Goal: Task Accomplishment & Management: Manage account settings

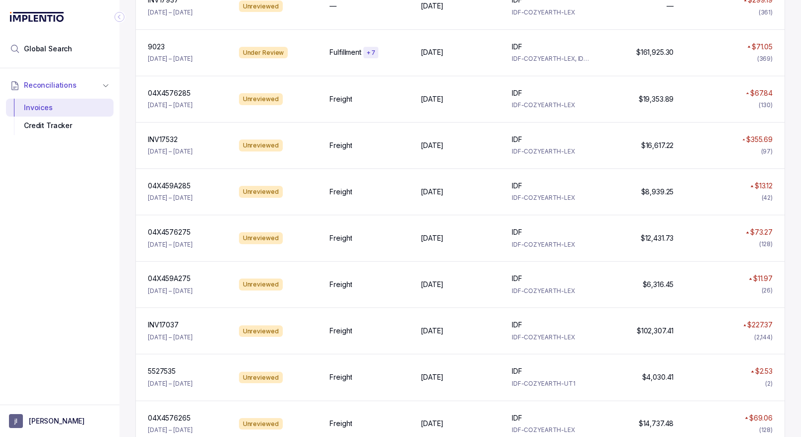
scroll to position [431, 0]
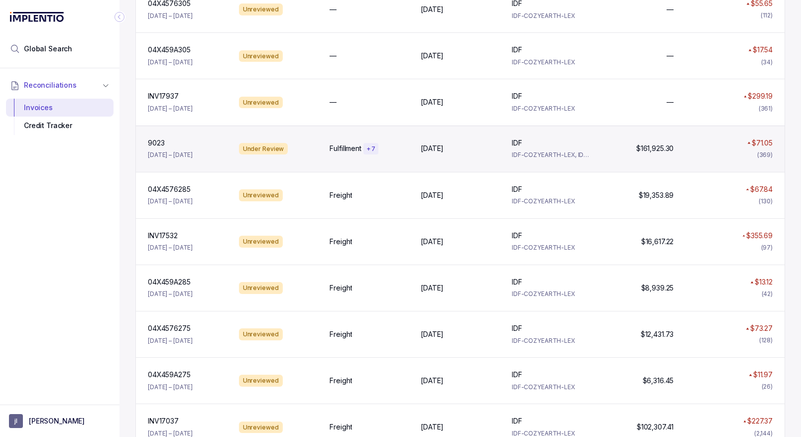
click at [325, 144] on div "9023 9023 [DATE] – [DATE] Under Review Fulfillment + [DATE], [DATE], 2025 IDF I…" at bounding box center [460, 148] width 649 height 46
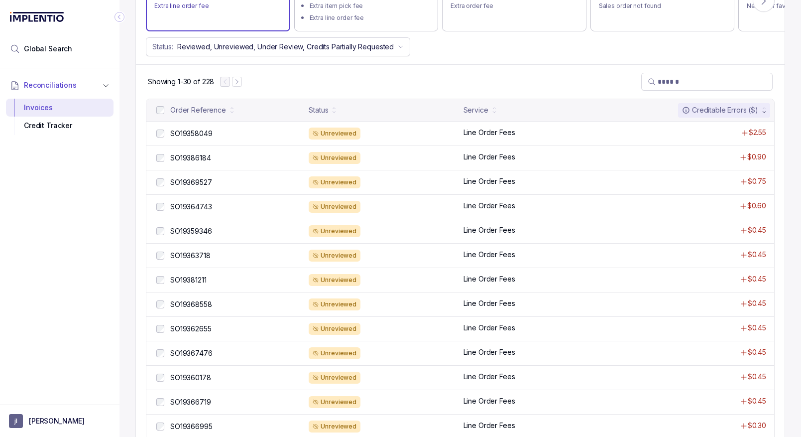
scroll to position [385, 0]
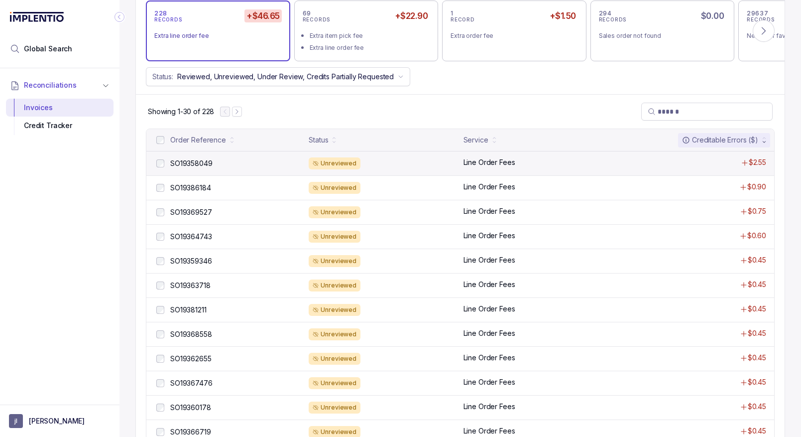
click at [400, 157] on div "Unreviewed" at bounding box center [383, 163] width 148 height 12
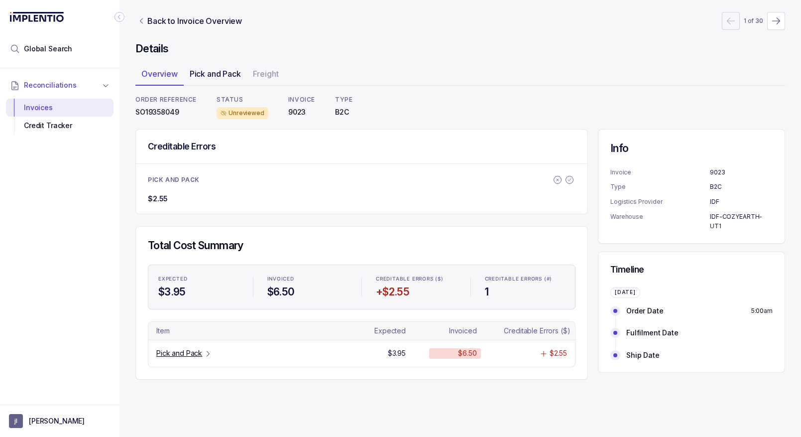
click at [198, 73] on p "Pick and Pack" at bounding box center [215, 74] width 51 height 12
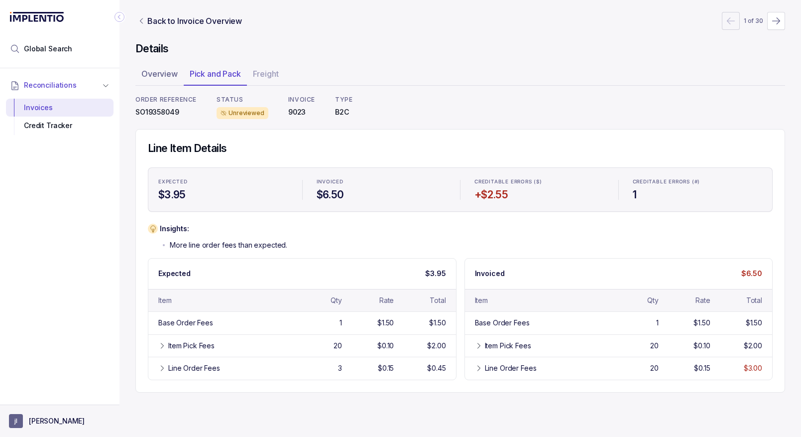
click at [30, 427] on button "[PERSON_NAME]" at bounding box center [60, 421] width 102 height 14
click at [38, 396] on p "Logout" at bounding box center [65, 399] width 83 height 10
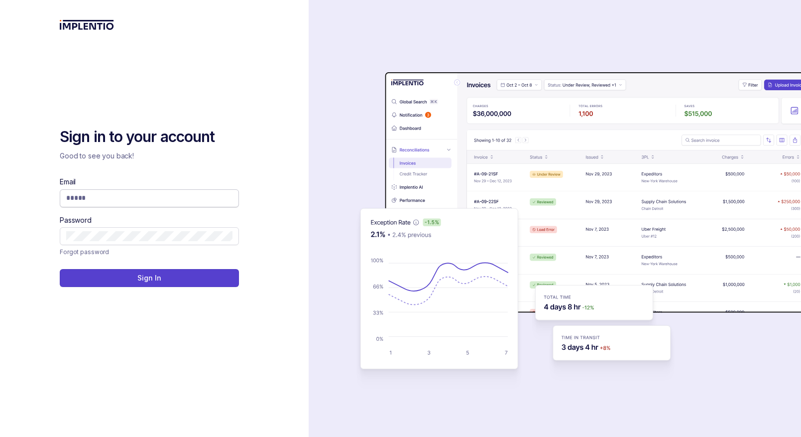
click at [91, 190] on span at bounding box center [149, 198] width 179 height 18
click at [90, 194] on input "Email" at bounding box center [149, 198] width 166 height 10
type input "*****"
click at [194, 171] on div "Sign in to your account Good to see you back! Email ***** Password Forgot passw…" at bounding box center [154, 206] width 189 height 159
click at [229, 197] on icon at bounding box center [228, 198] width 5 height 5
